Goal: Information Seeking & Learning: Understand process/instructions

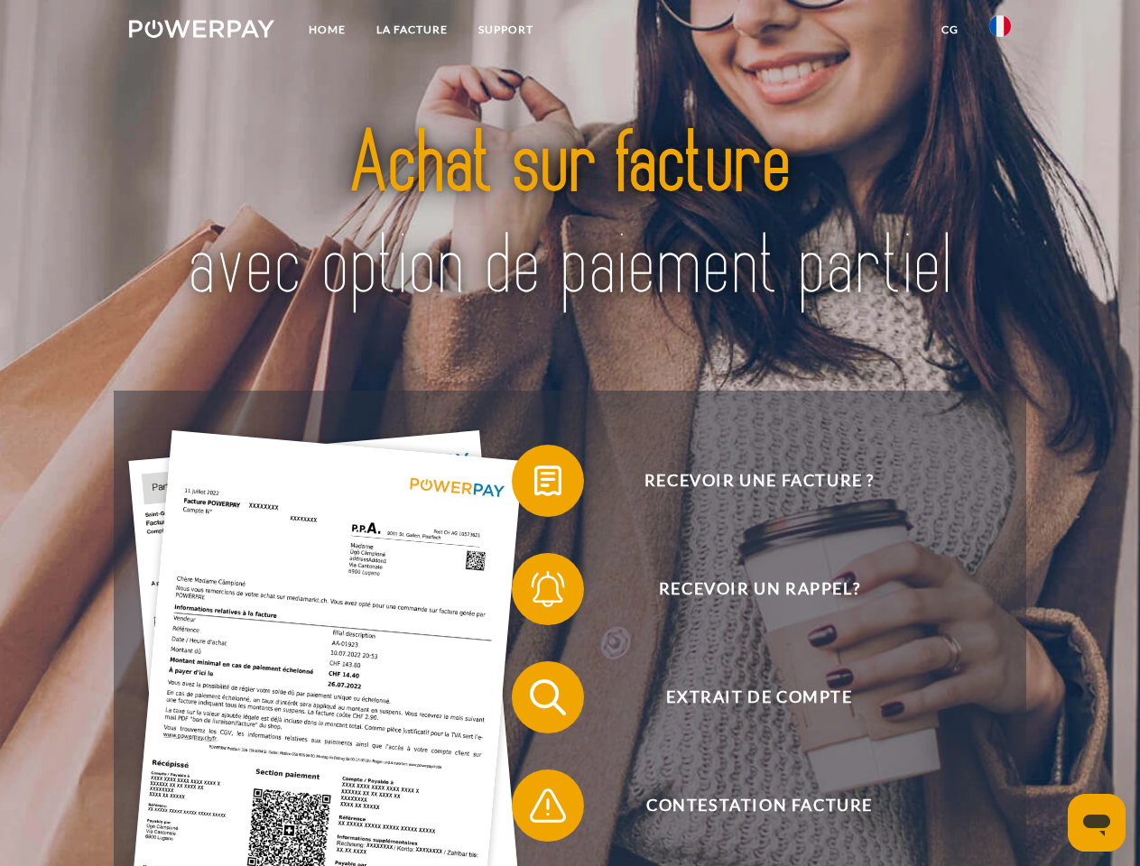
click at [201, 32] on img at bounding box center [201, 29] width 145 height 18
click at [1000, 32] on img at bounding box center [1000, 26] width 22 height 22
click at [949, 30] on link "CG" at bounding box center [950, 30] width 48 height 32
click at [534, 484] on span at bounding box center [520, 481] width 90 height 90
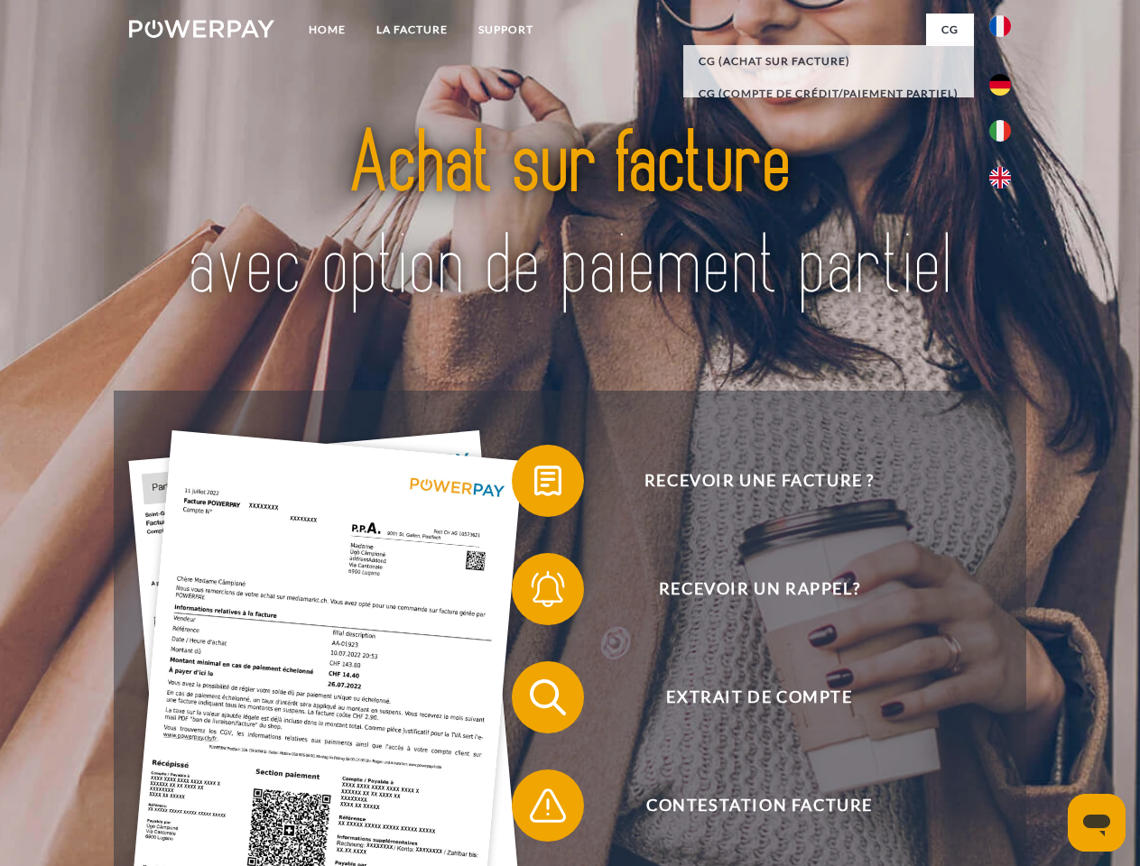
click at [534, 593] on span at bounding box center [520, 589] width 90 height 90
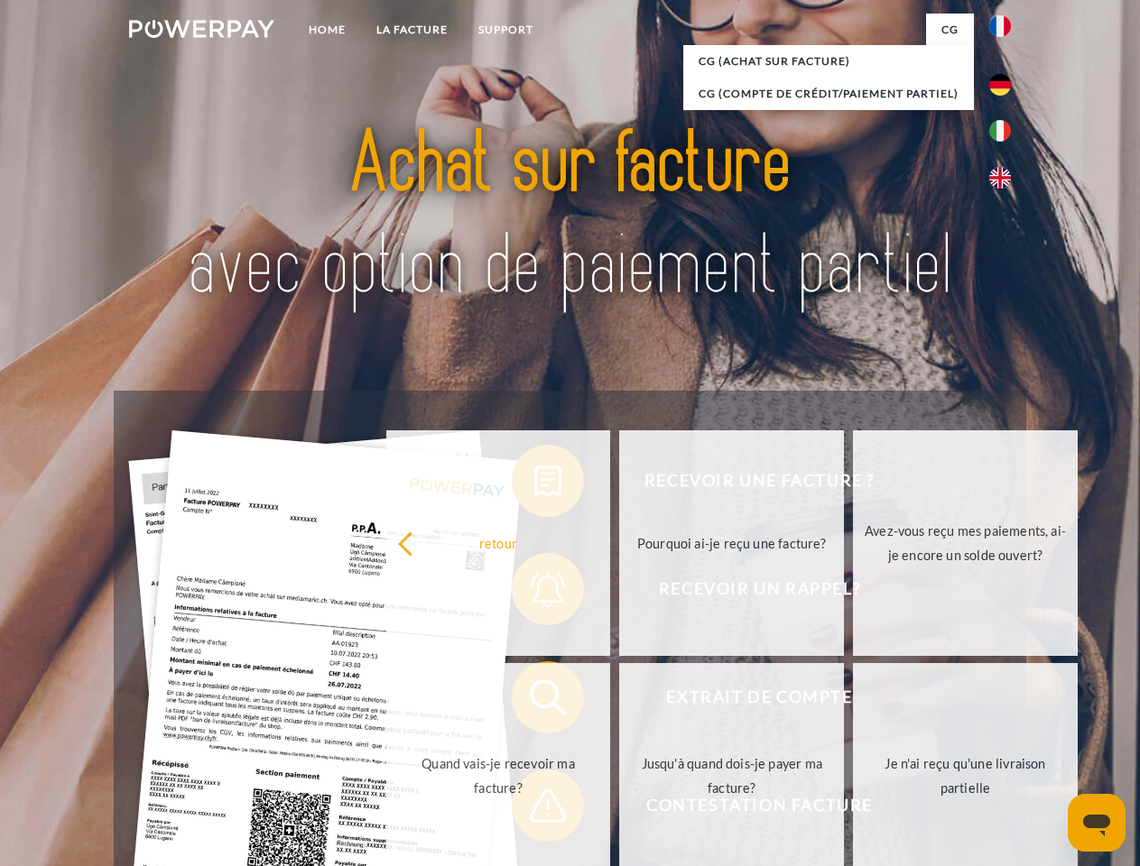
click at [619, 701] on link "Jusqu'à quand dois-je payer ma facture?" at bounding box center [731, 776] width 225 height 226
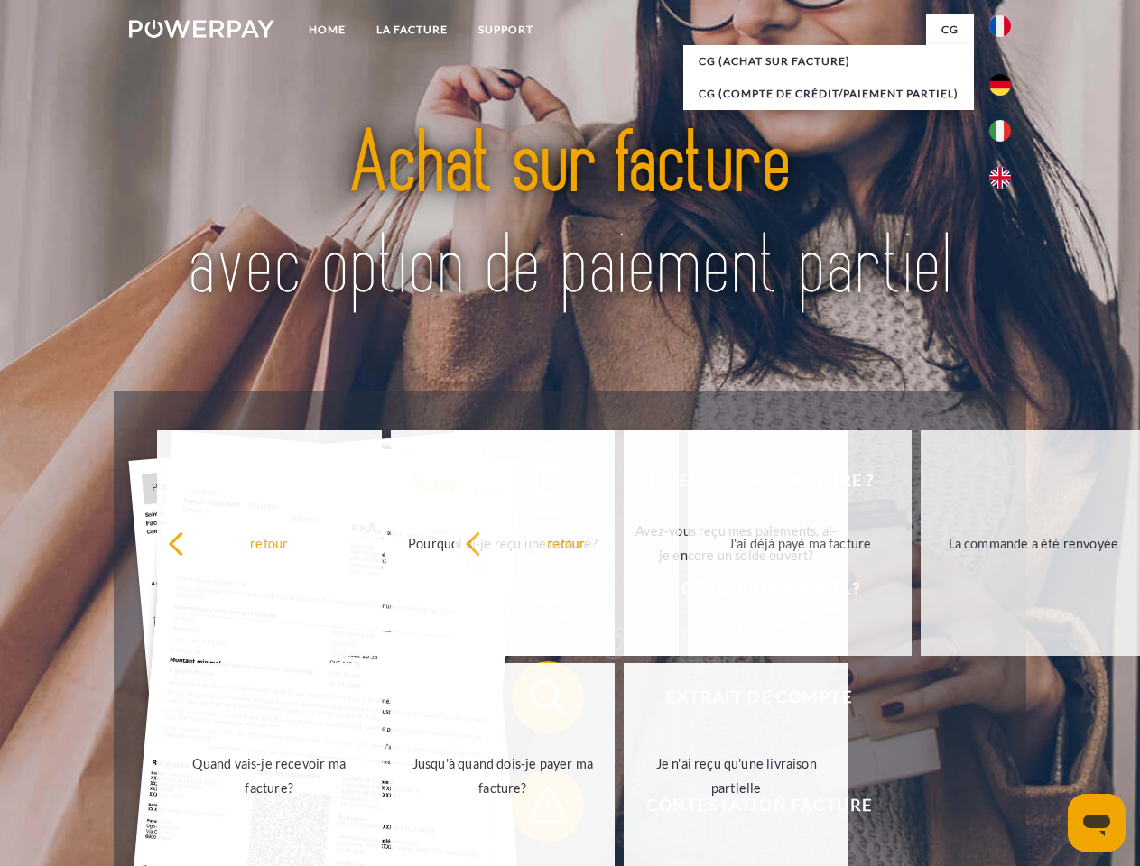
click at [534, 809] on span at bounding box center [520, 806] width 90 height 90
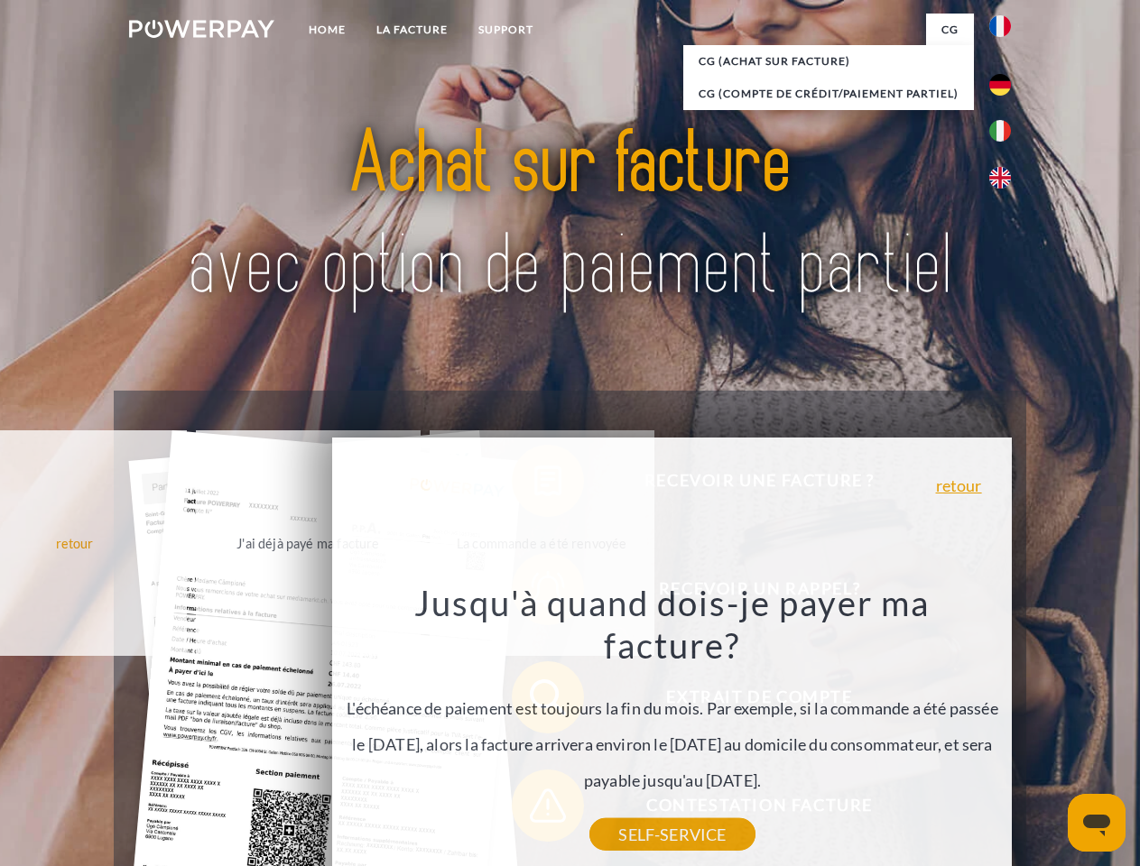
click at [1096, 823] on icon "Ouvrir la fenêtre de messagerie" at bounding box center [1096, 826] width 27 height 22
